Goal: Navigation & Orientation: Find specific page/section

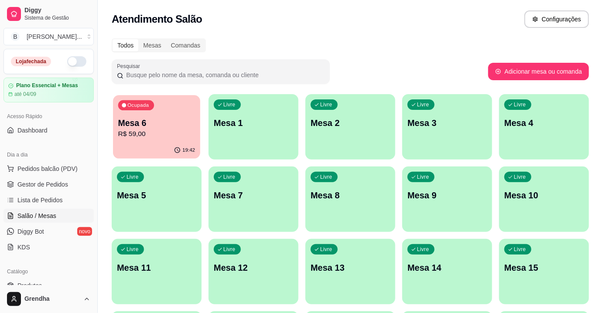
click at [180, 127] on p "Mesa 6" at bounding box center [156, 123] width 77 height 12
click at [39, 198] on span "Lista de Pedidos" at bounding box center [39, 200] width 45 height 9
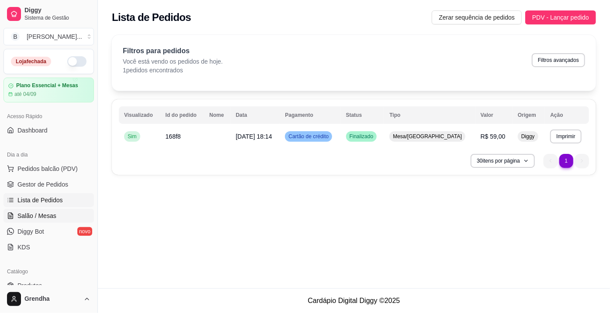
click at [44, 213] on span "Salão / Mesas" at bounding box center [36, 216] width 39 height 9
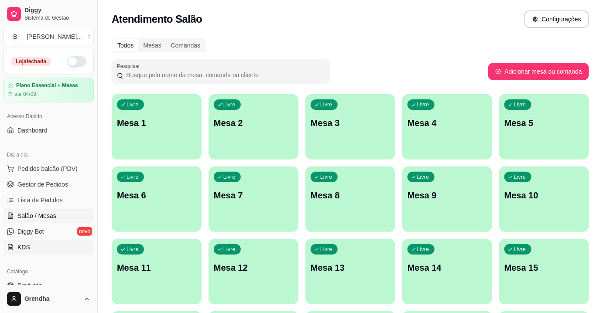
click at [26, 246] on span "KDS" at bounding box center [23, 247] width 13 height 9
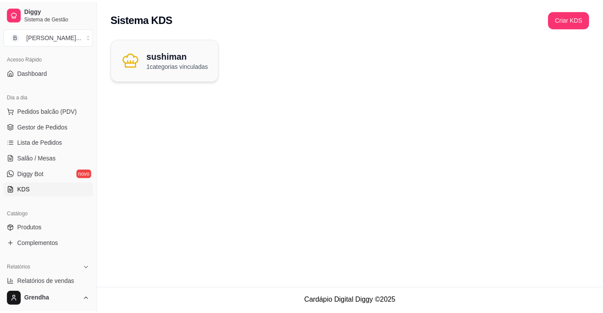
scroll to position [63, 0]
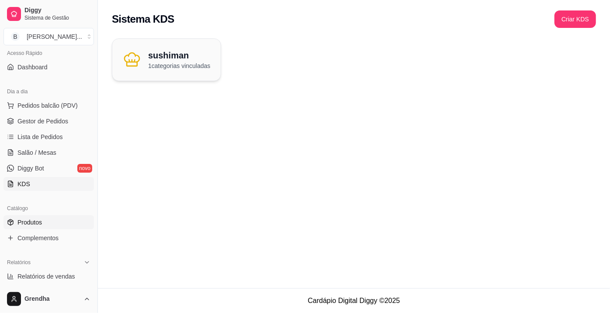
click at [34, 226] on span "Produtos" at bounding box center [29, 222] width 24 height 9
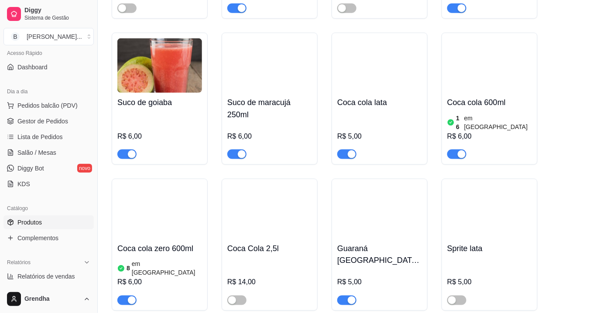
scroll to position [1413, 0]
